Goal: Complete application form: Complete application form

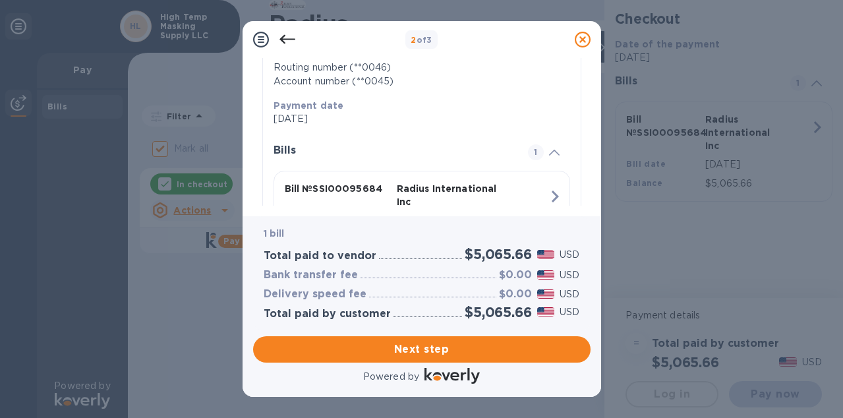
scroll to position [317, 0]
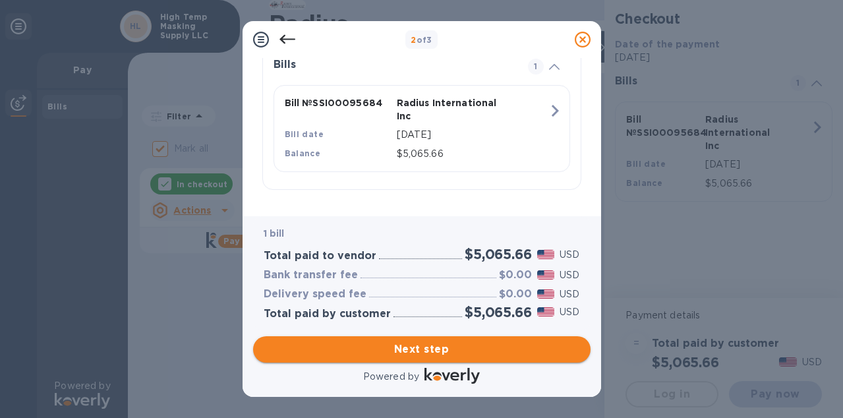
click at [422, 352] on span "Next step" at bounding box center [422, 349] width 316 height 16
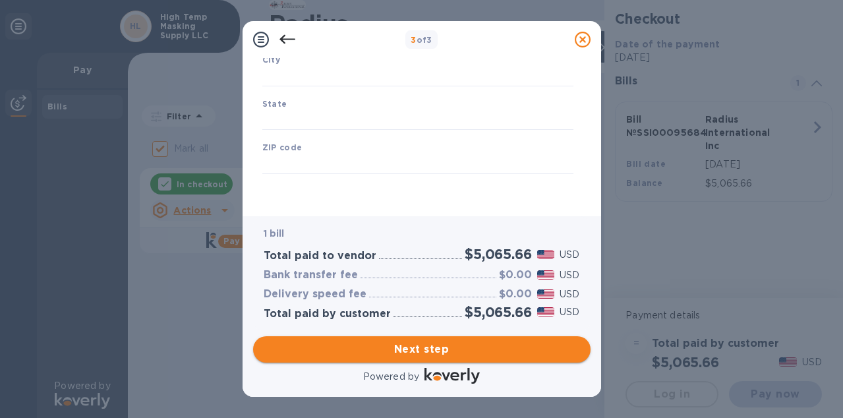
type input "[GEOGRAPHIC_DATA]"
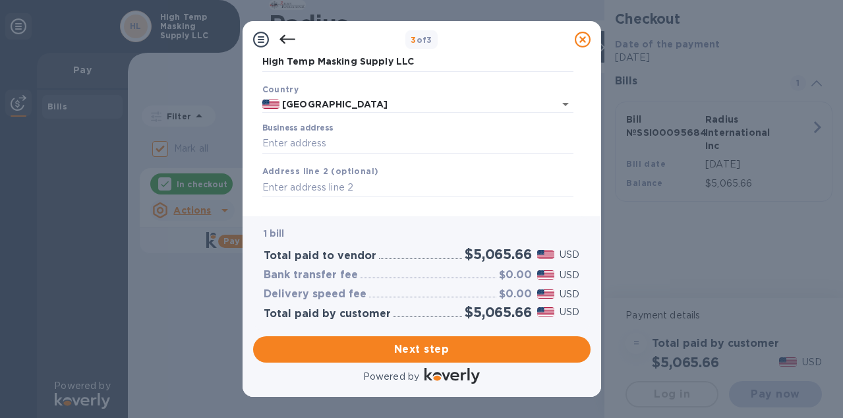
scroll to position [104, 0]
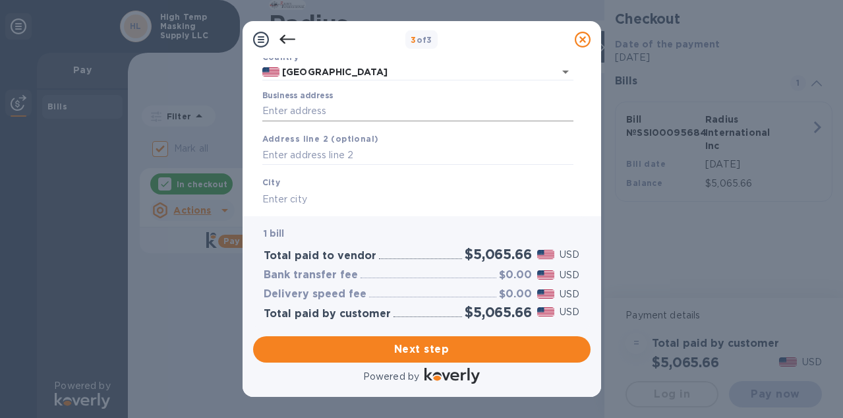
click at [405, 113] on input "Business address" at bounding box center [417, 112] width 311 height 20
type input "399 INNOVATION DR"
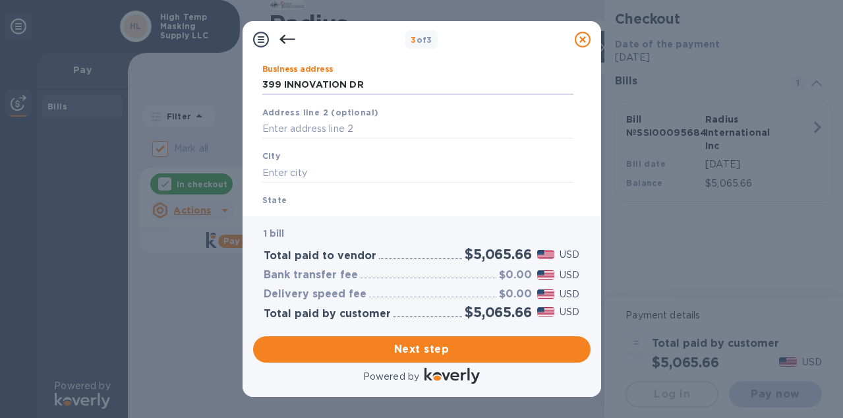
scroll to position [134, 0]
click at [359, 169] on input "text" at bounding box center [417, 169] width 311 height 20
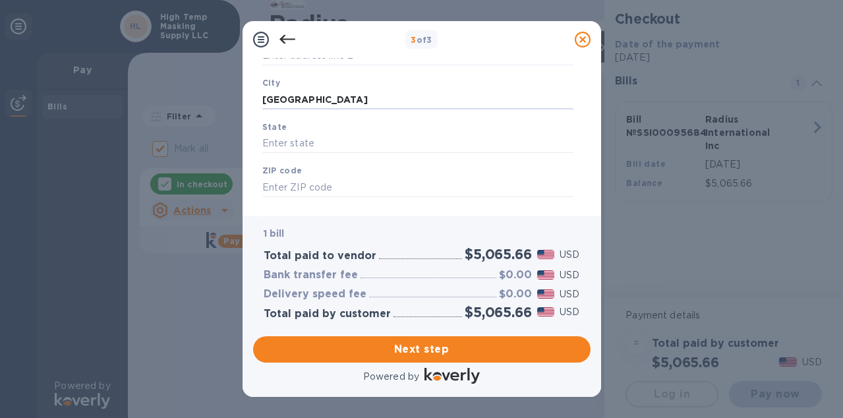
scroll to position [211, 0]
type input "[GEOGRAPHIC_DATA]"
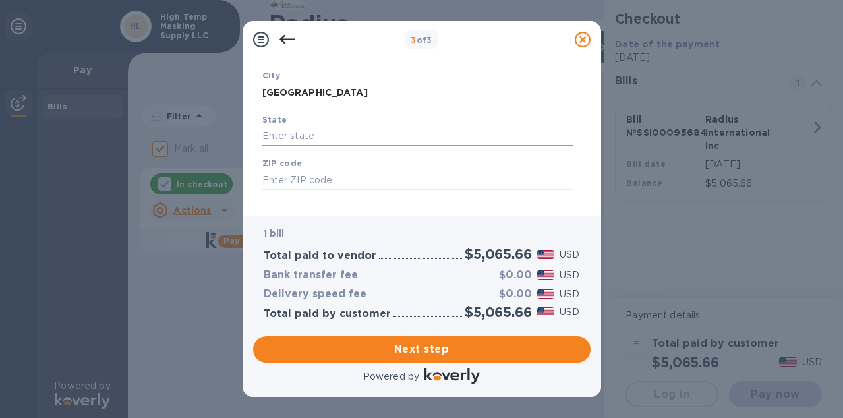
click at [369, 140] on input "text" at bounding box center [417, 137] width 311 height 20
type input "VT"
click at [348, 184] on input "text" at bounding box center [417, 180] width 311 height 20
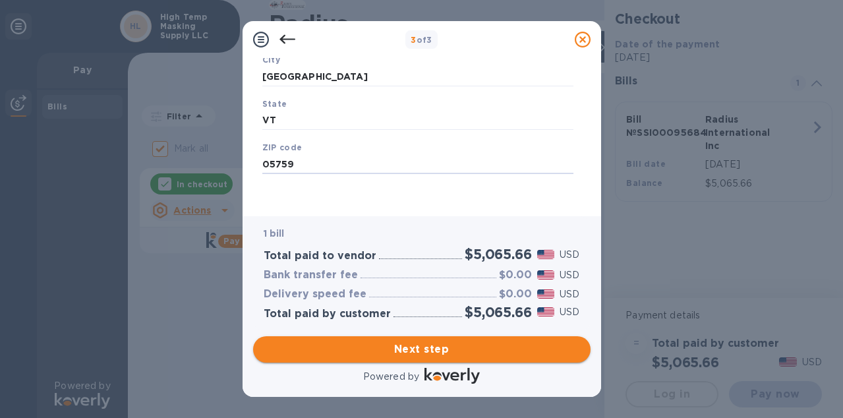
type input "05759"
click at [407, 355] on span "Next step" at bounding box center [422, 349] width 316 height 16
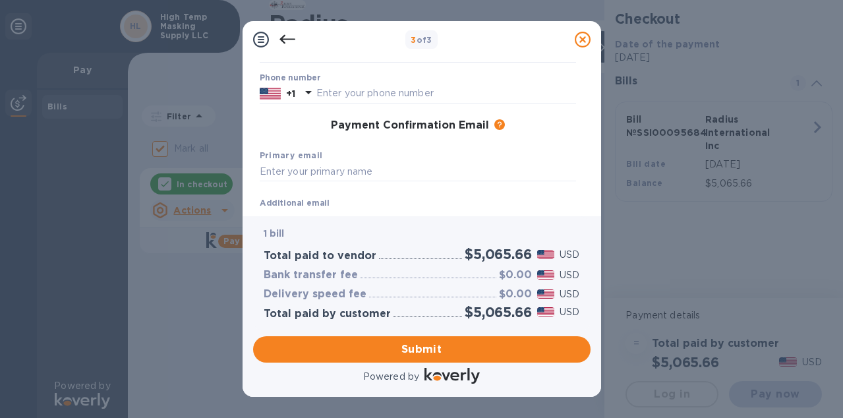
scroll to position [28, 0]
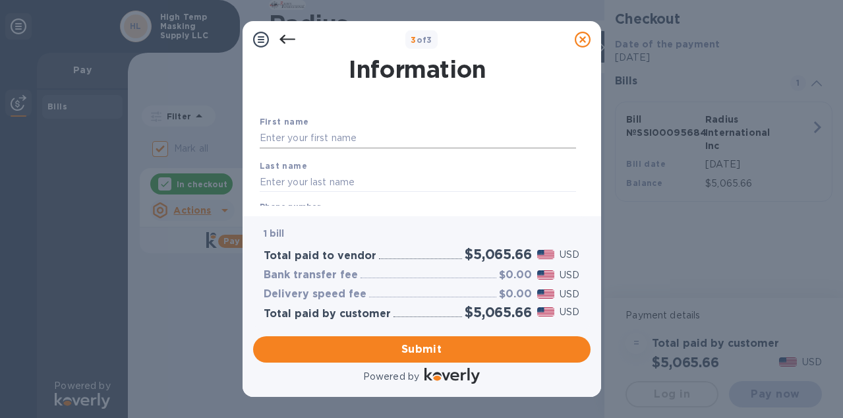
click at [426, 138] on input "text" at bounding box center [418, 139] width 316 height 20
type input "[PERSON_NAME]"
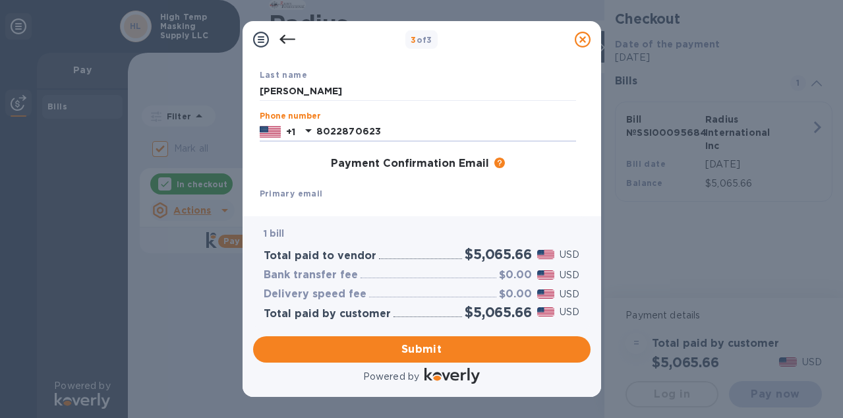
type input "8022870623"
click at [340, 189] on div "Primary email" at bounding box center [417, 203] width 327 height 44
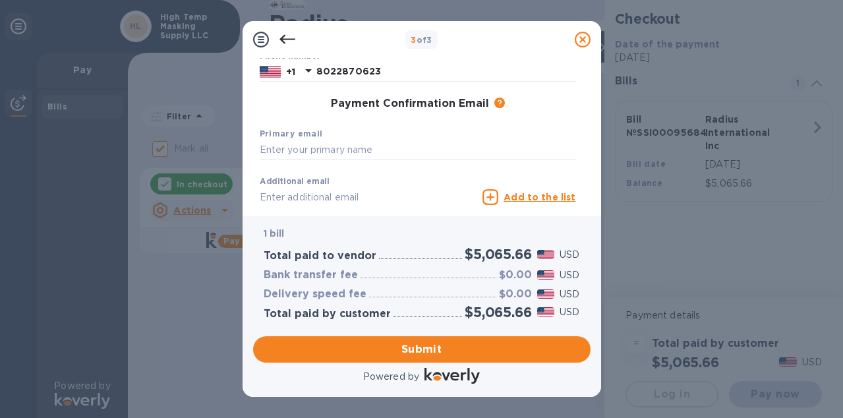
scroll to position [183, 0]
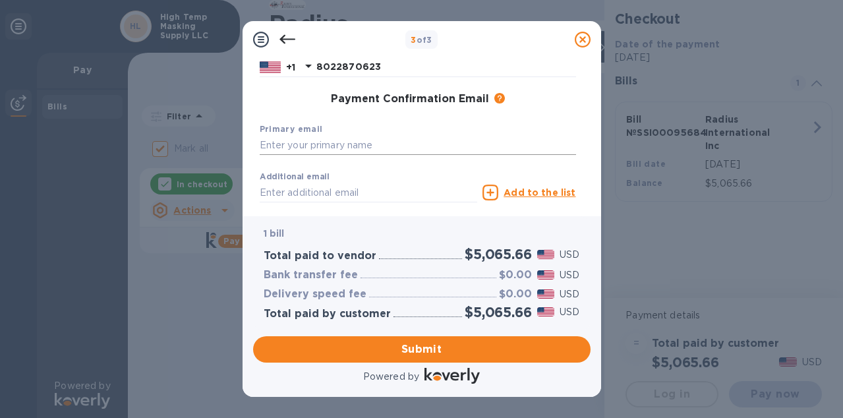
click at [341, 148] on input "text" at bounding box center [418, 146] width 316 height 20
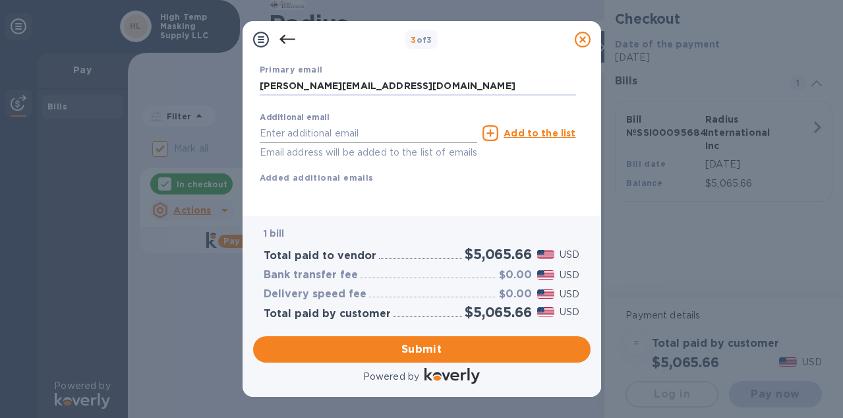
scroll to position [259, 0]
type input "[PERSON_NAME][EMAIL_ADDRESS][DOMAIN_NAME]"
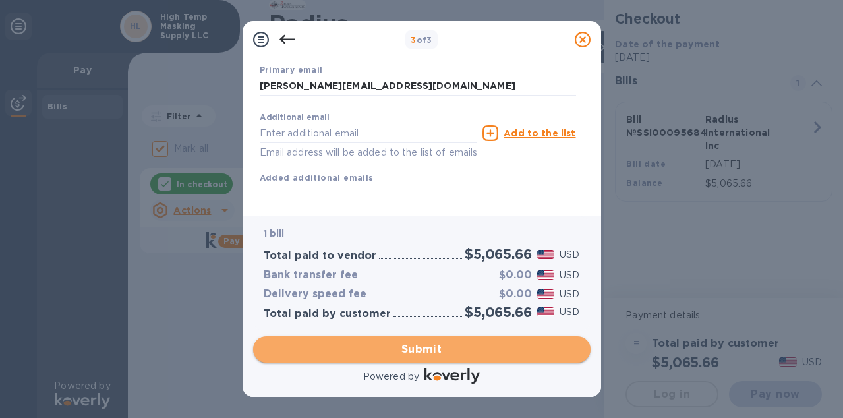
click at [395, 358] on button "Submit" at bounding box center [422, 349] width 338 height 26
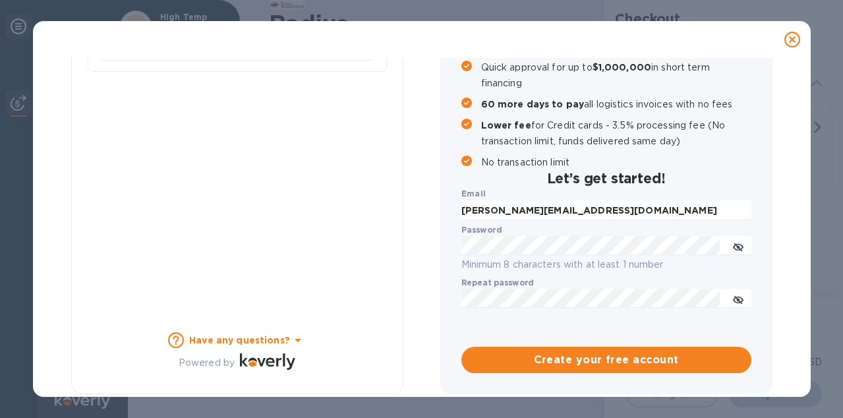
checkbox input "false"
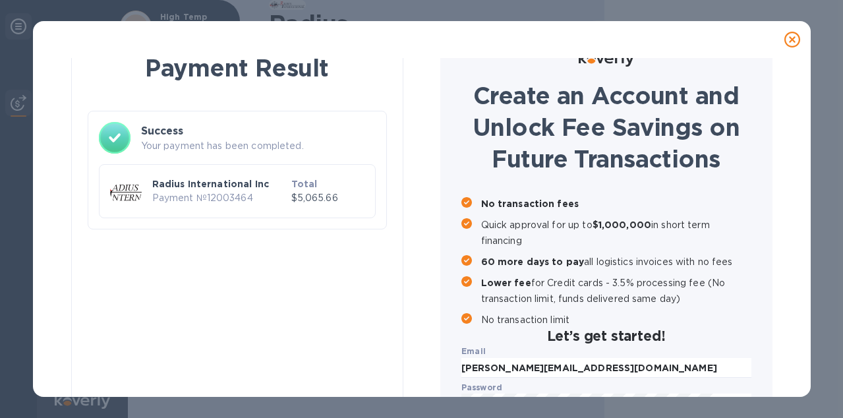
scroll to position [0, 0]
